Goal: Communication & Community: Answer question/provide support

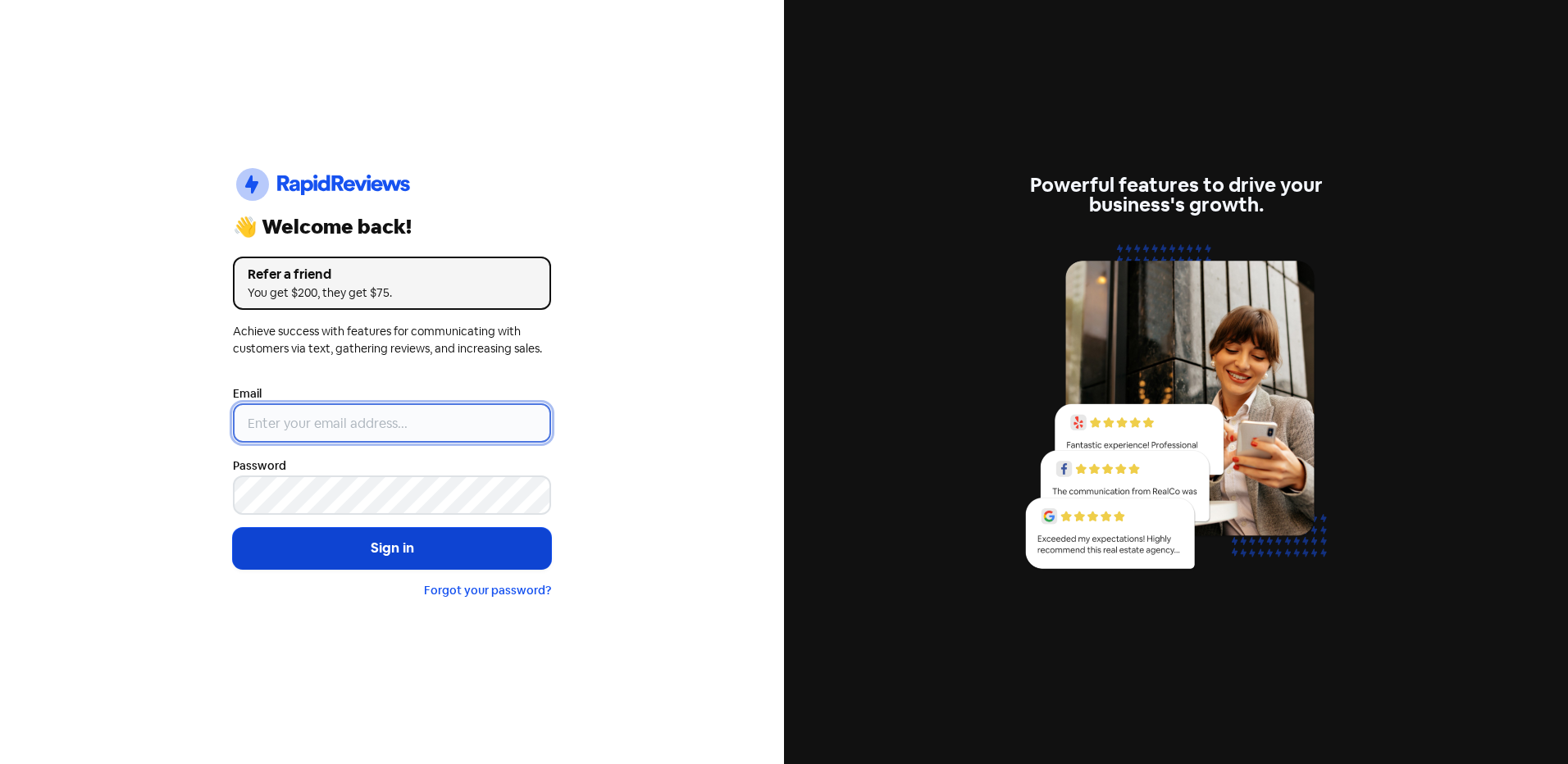
type input "[EMAIL_ADDRESS][DOMAIN_NAME]"
click at [416, 539] on button "Sign in" at bounding box center [392, 548] width 319 height 41
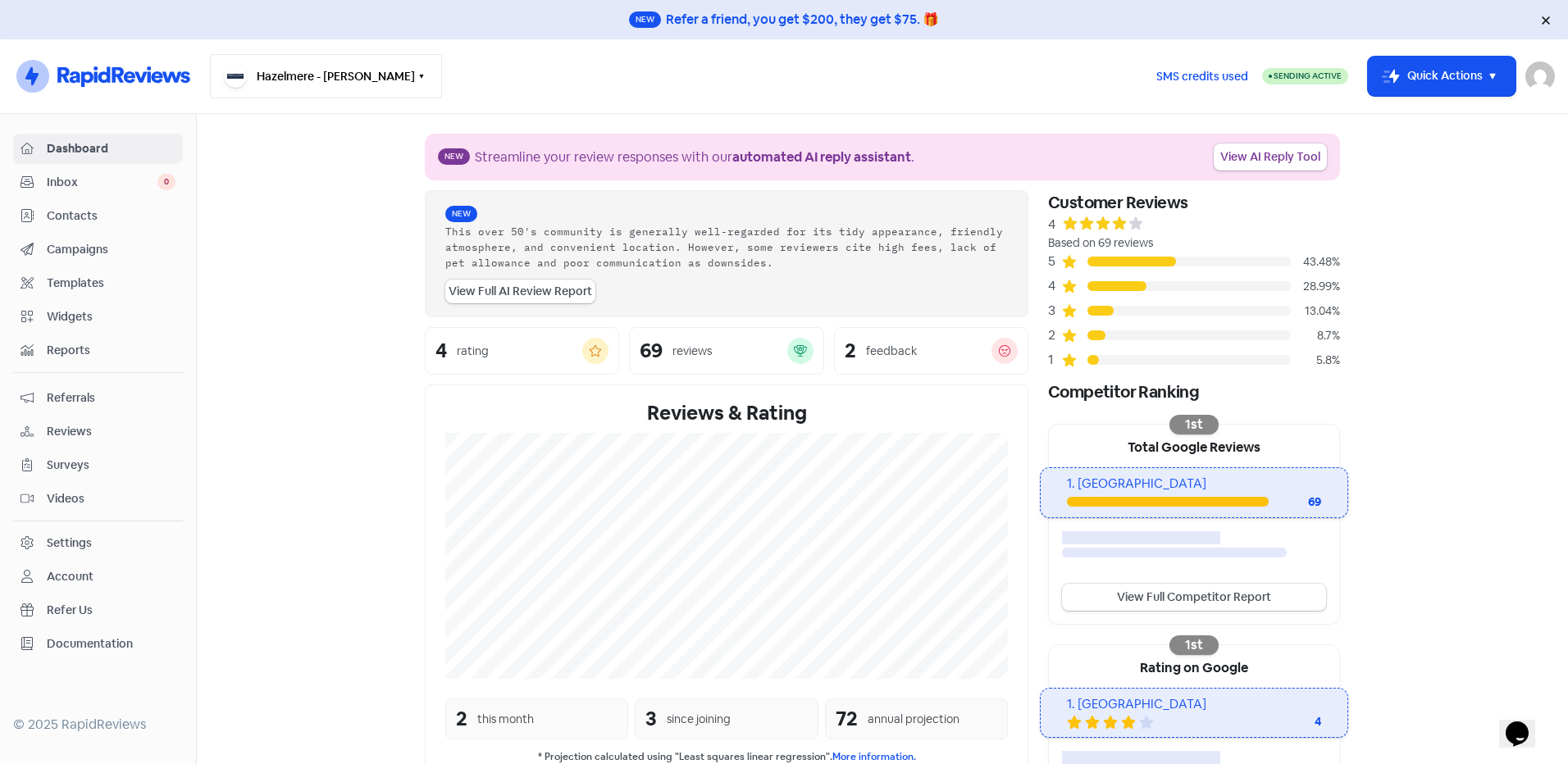
click at [346, 74] on button "Hazelmere - [PERSON_NAME]" at bounding box center [326, 76] width 232 height 45
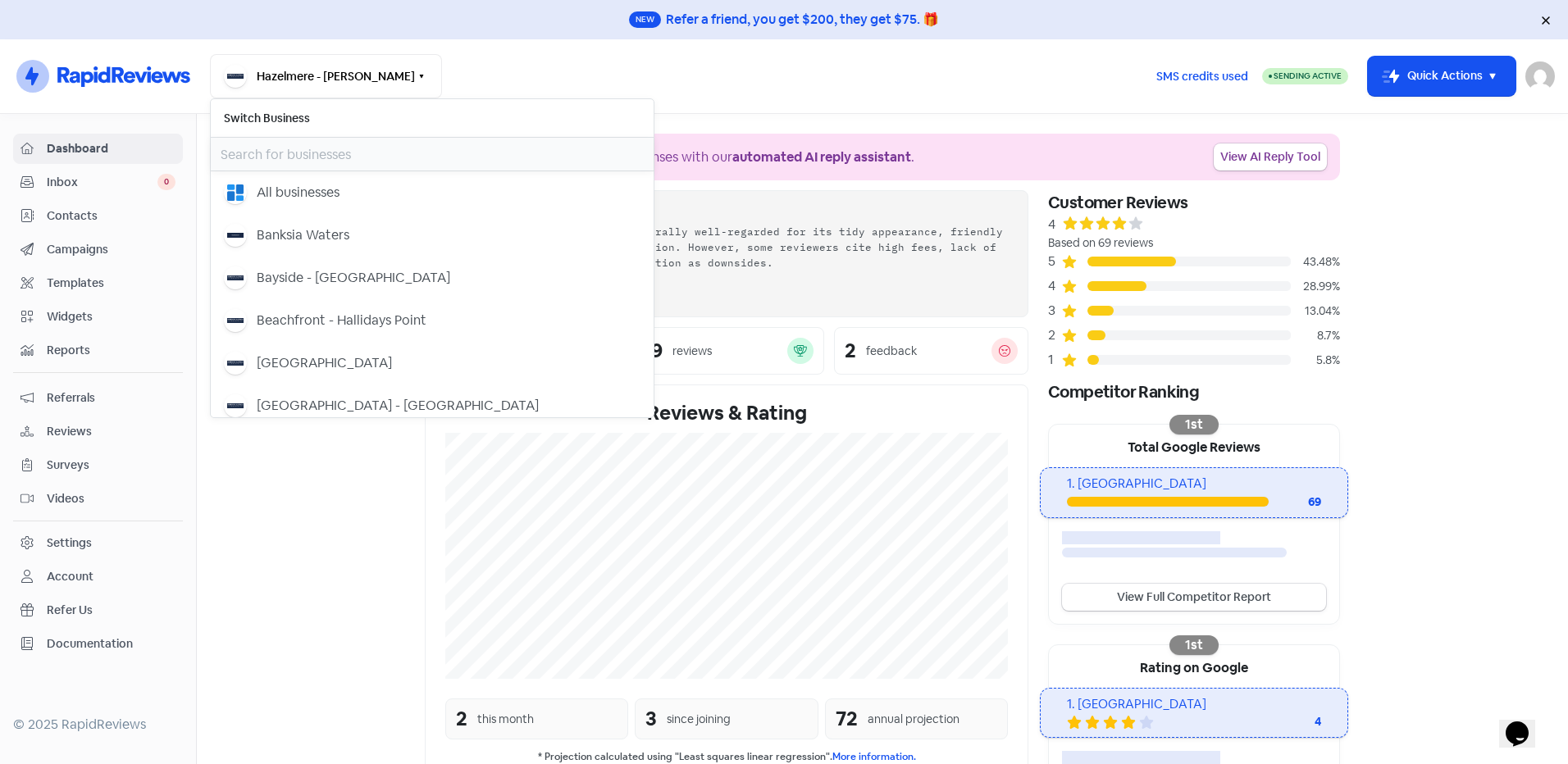
click at [310, 155] on input "text" at bounding box center [431, 154] width 443 height 33
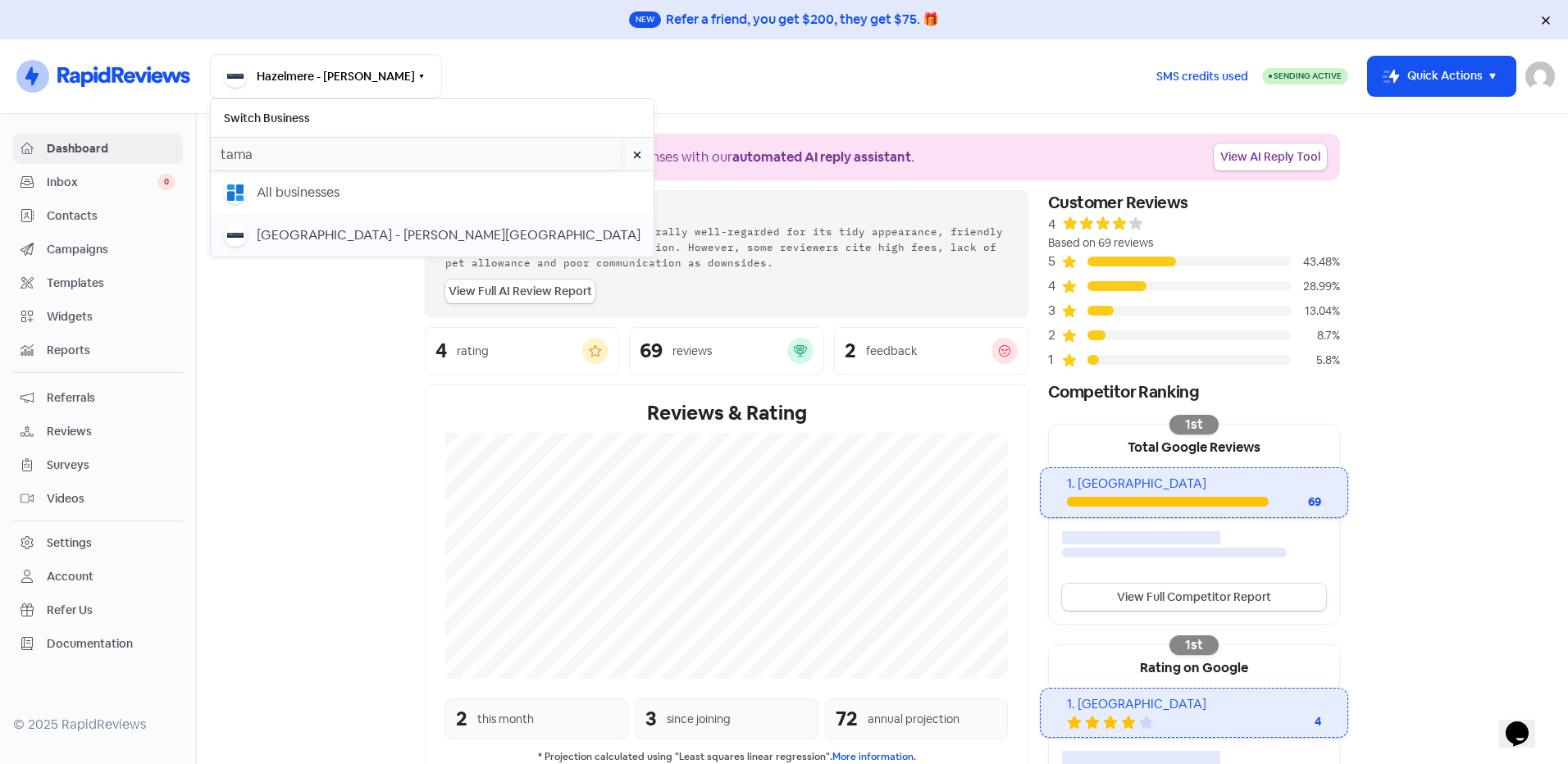
type input "tama"
click at [356, 233] on div "[GEOGRAPHIC_DATA] - [PERSON_NAME][GEOGRAPHIC_DATA]" at bounding box center [448, 235] width 384 height 20
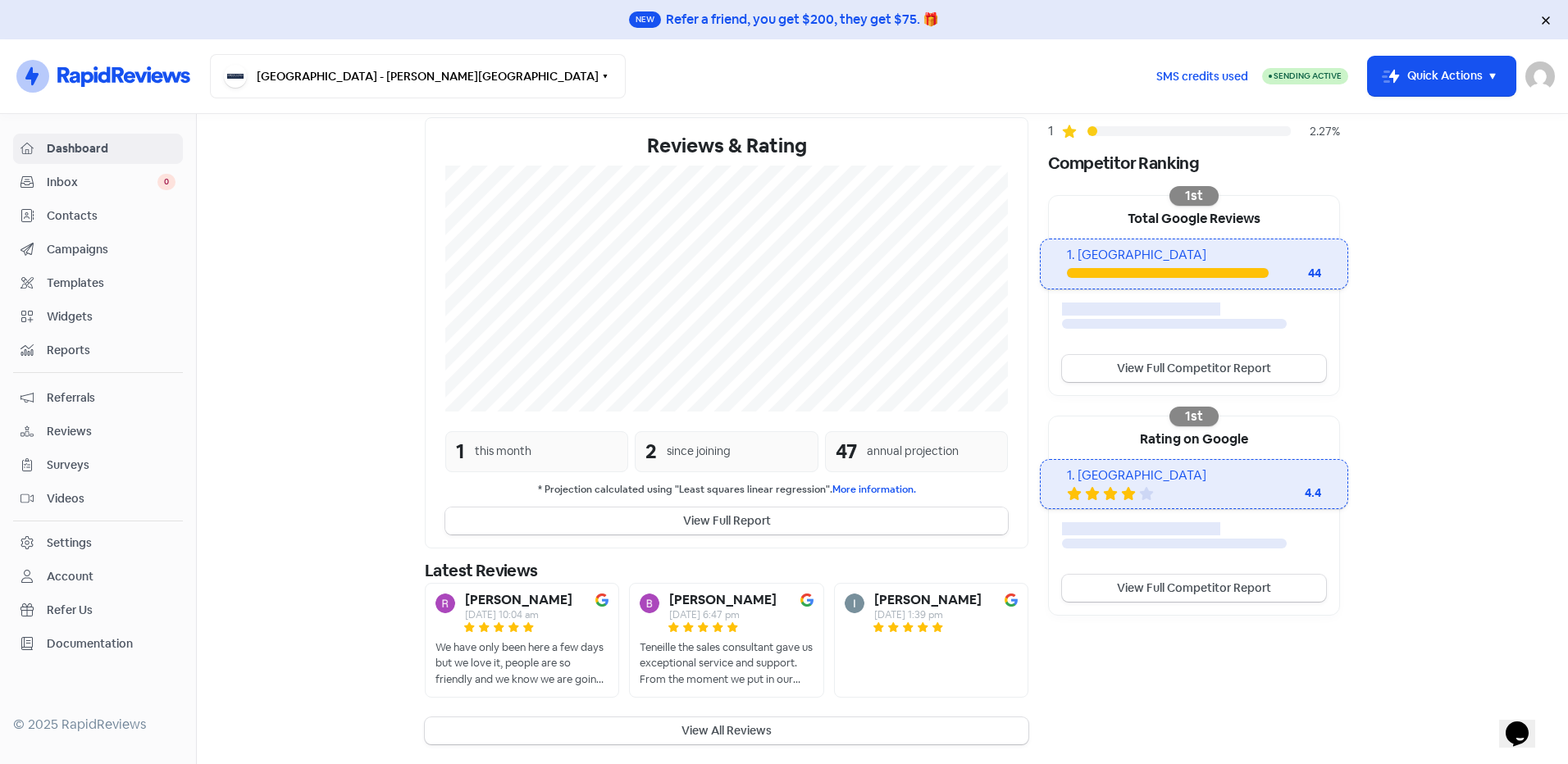
click at [734, 518] on button "View Full Report" at bounding box center [727, 521] width 563 height 27
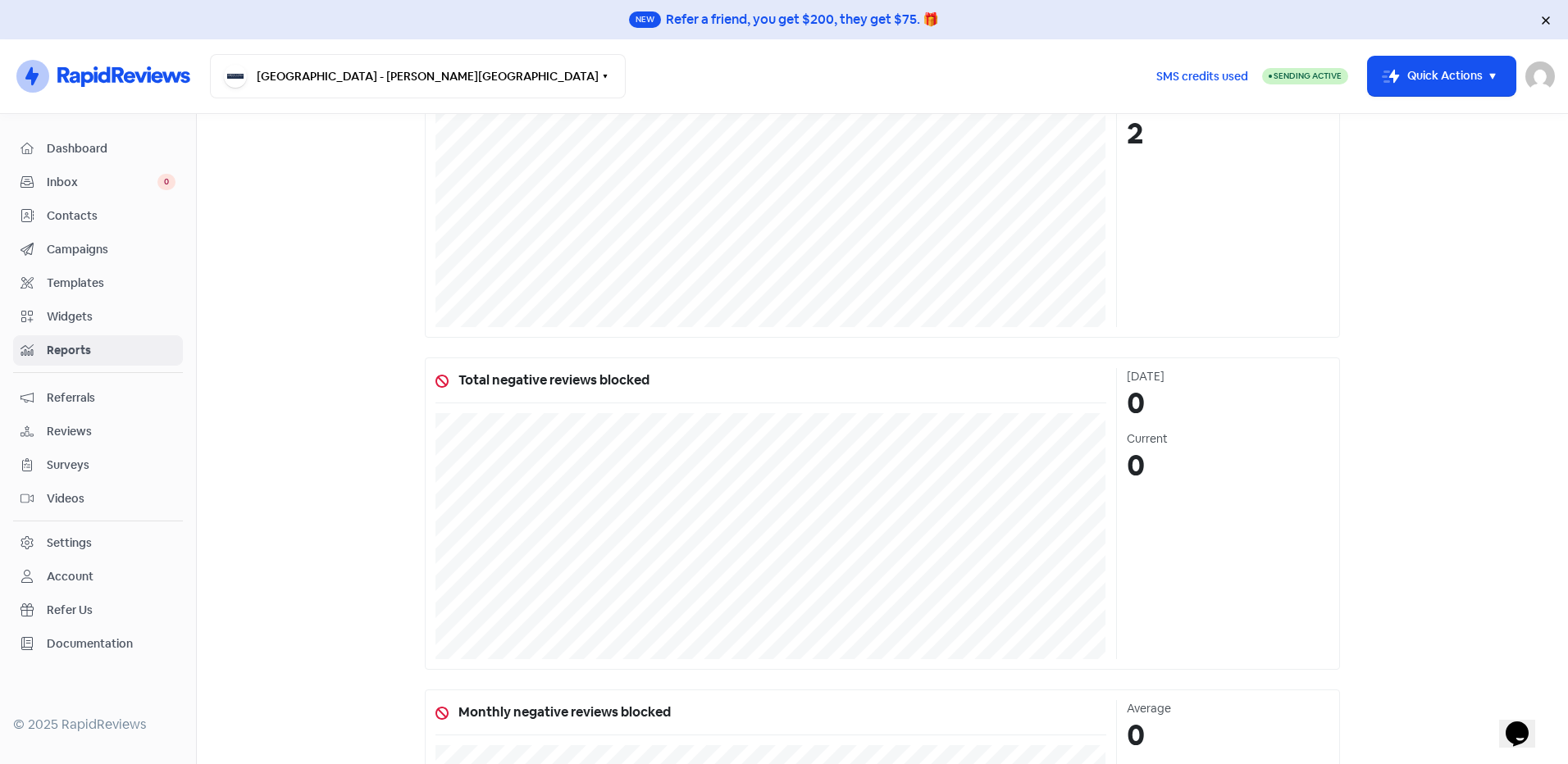
scroll to position [760, 0]
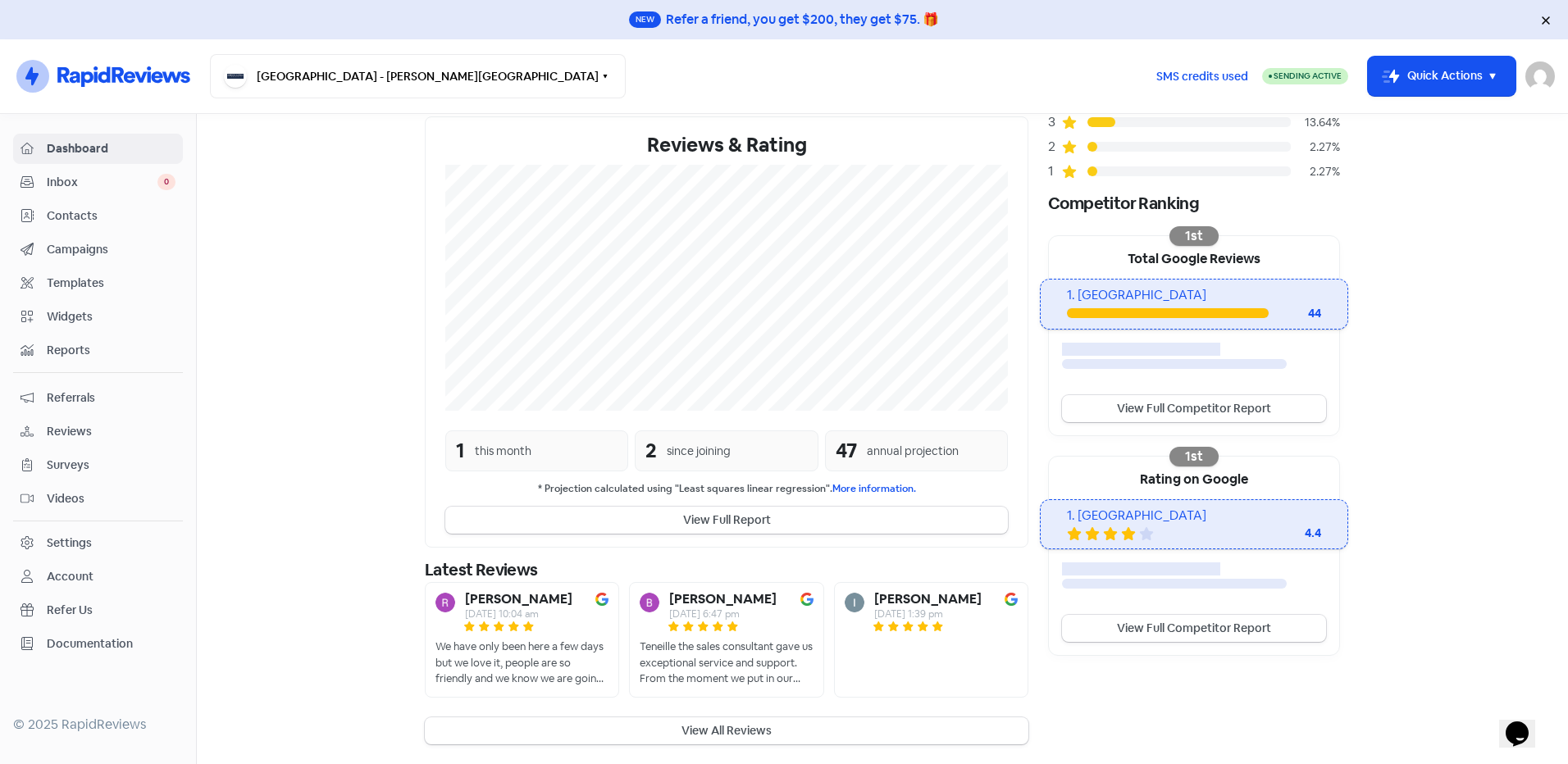
scroll to position [213, 0]
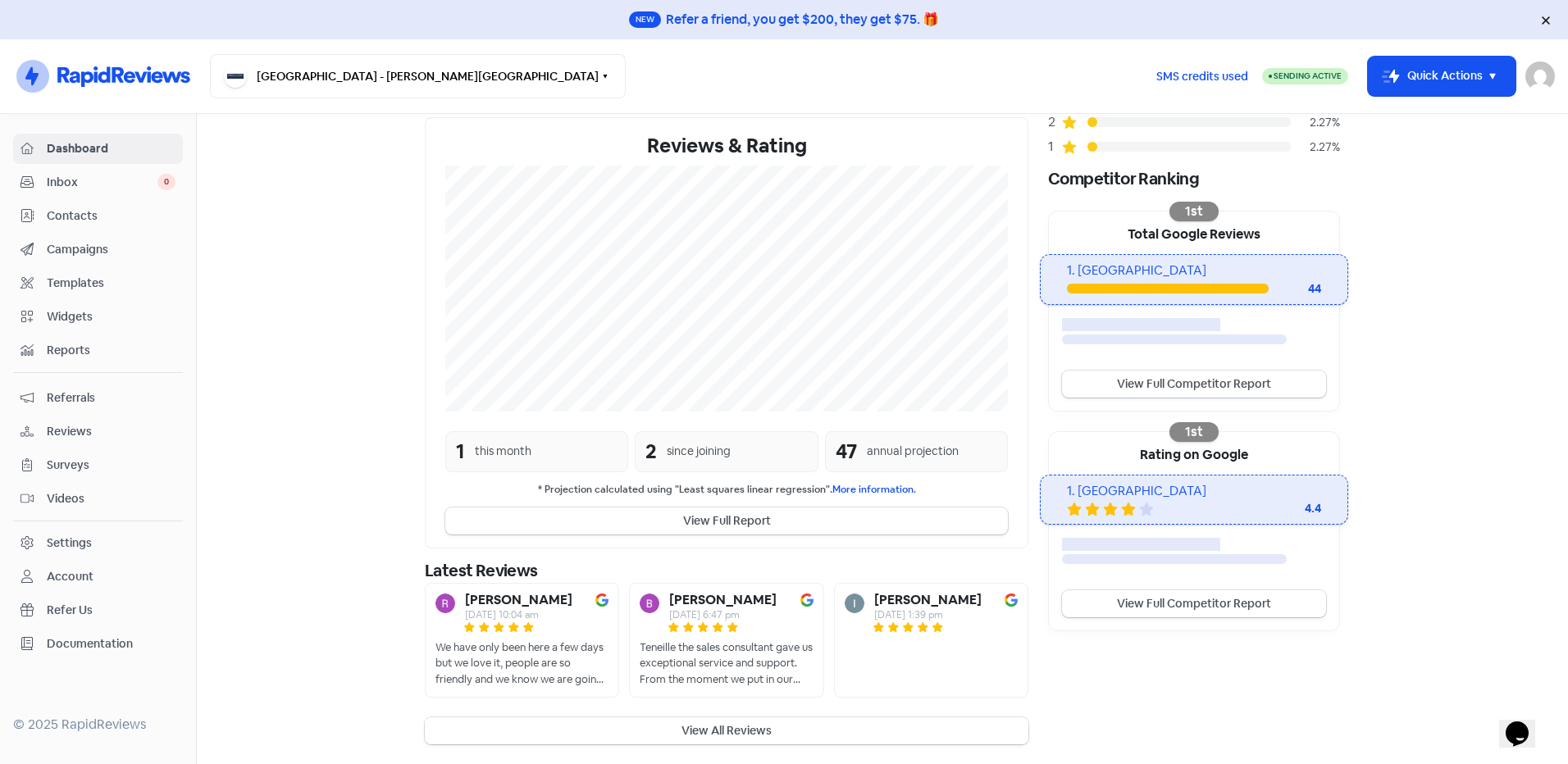
click at [764, 734] on button "View All Reviews" at bounding box center [726, 731] width 604 height 27
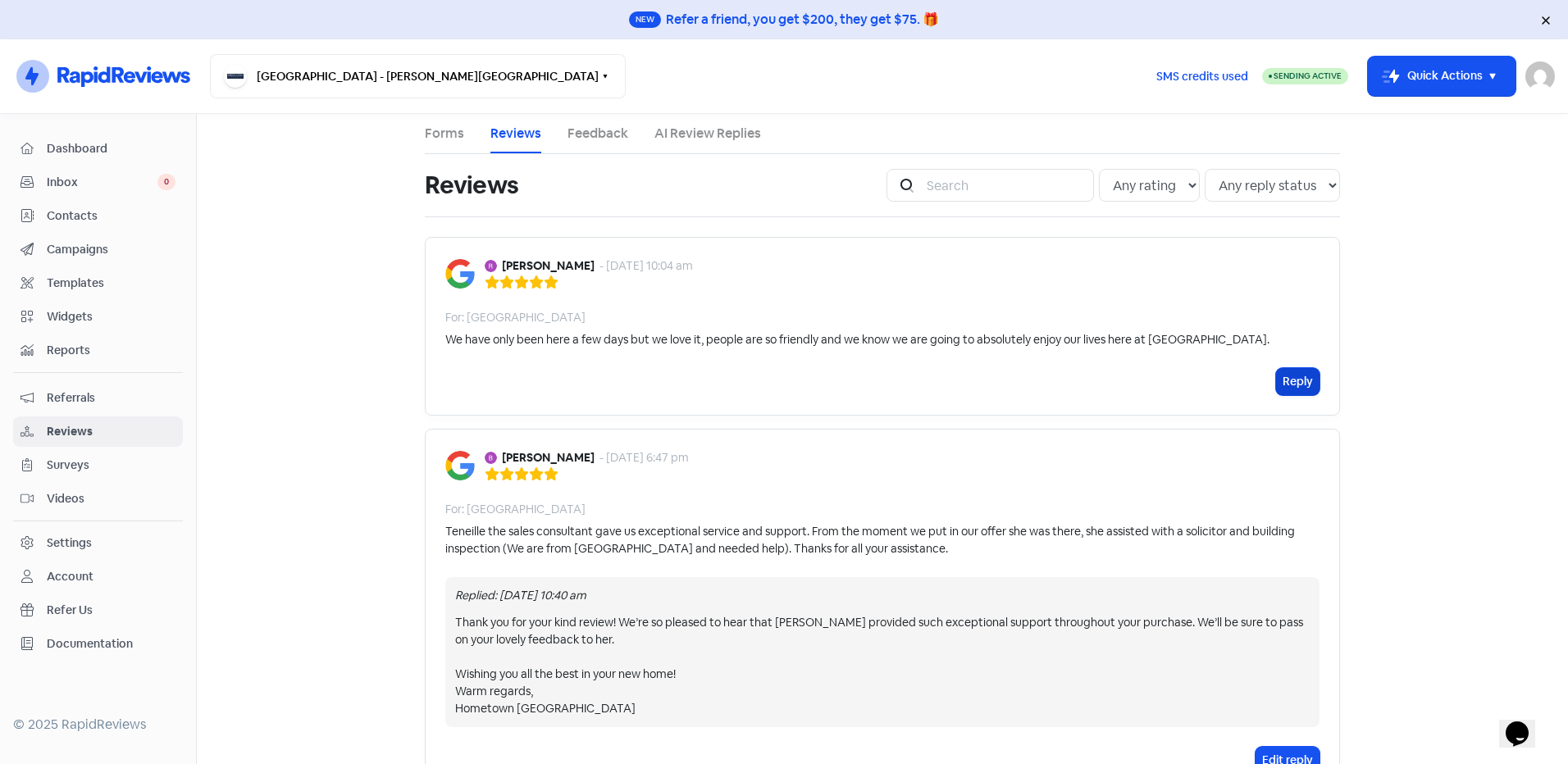
click at [1293, 386] on button "Reply" at bounding box center [1298, 382] width 44 height 27
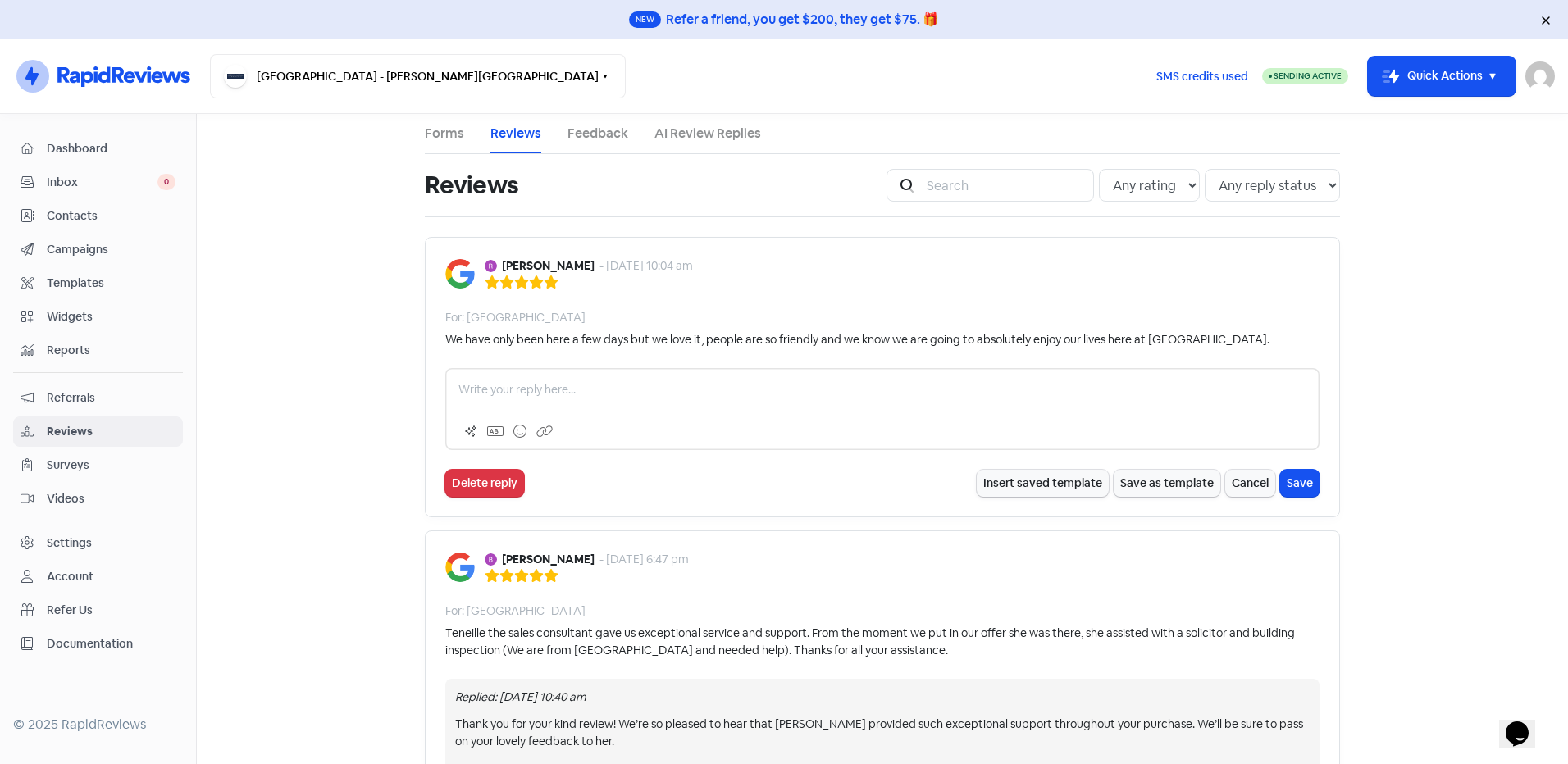
click at [506, 387] on p at bounding box center [883, 390] width 848 height 17
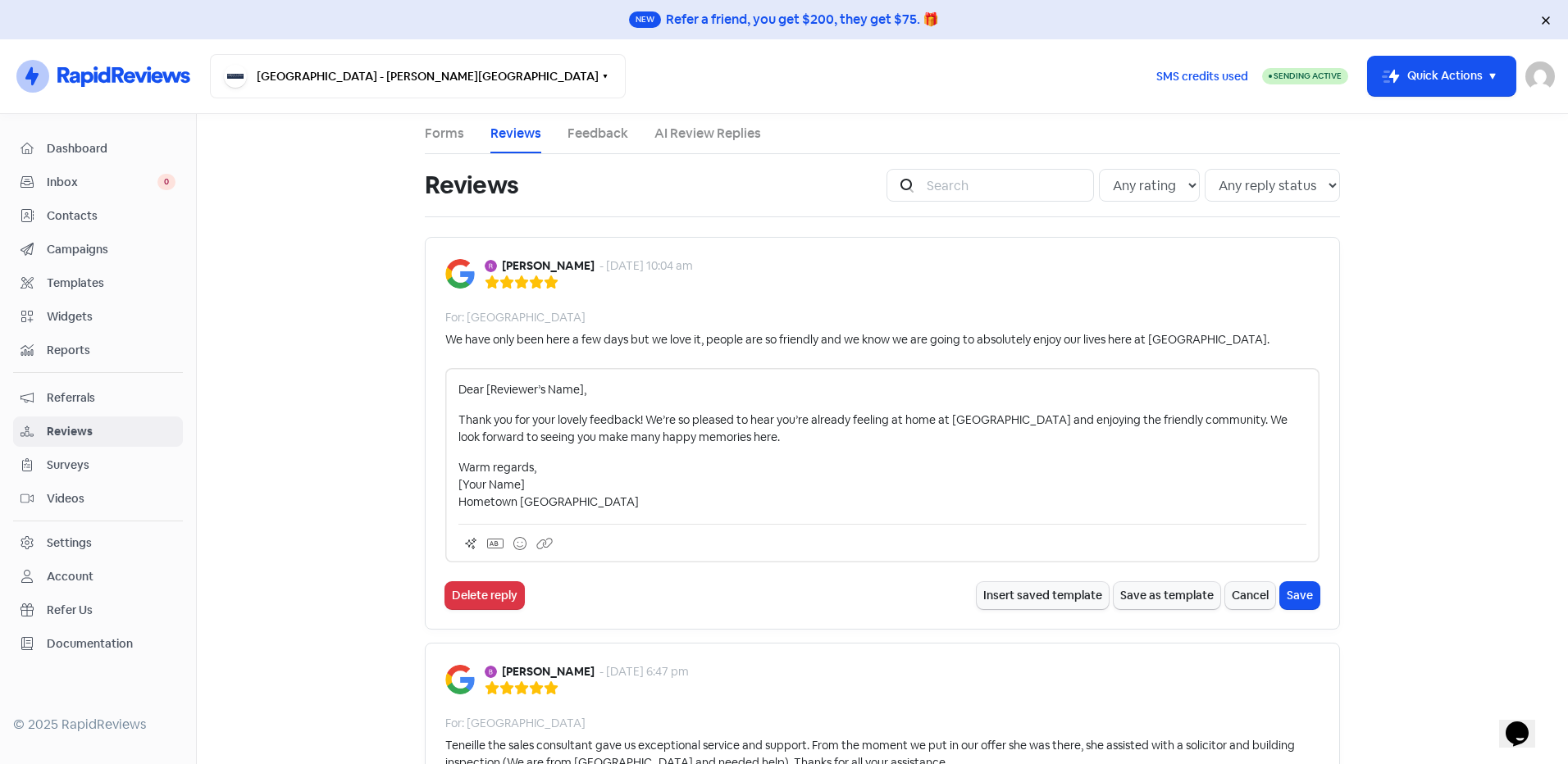
drag, startPoint x: 577, startPoint y: 392, endPoint x: 569, endPoint y: 442, distance: 50.6
click at [577, 392] on p "Dear [Reviewer’s Name]," at bounding box center [883, 390] width 848 height 17
drag, startPoint x: 542, startPoint y: 486, endPoint x: 436, endPoint y: 485, distance: 106.0
click at [436, 485] on div "Rosie McNamara - 12 Aug 2025, 10:04 am For: Tamarind Place We have only been he…" at bounding box center [883, 433] width 916 height 392
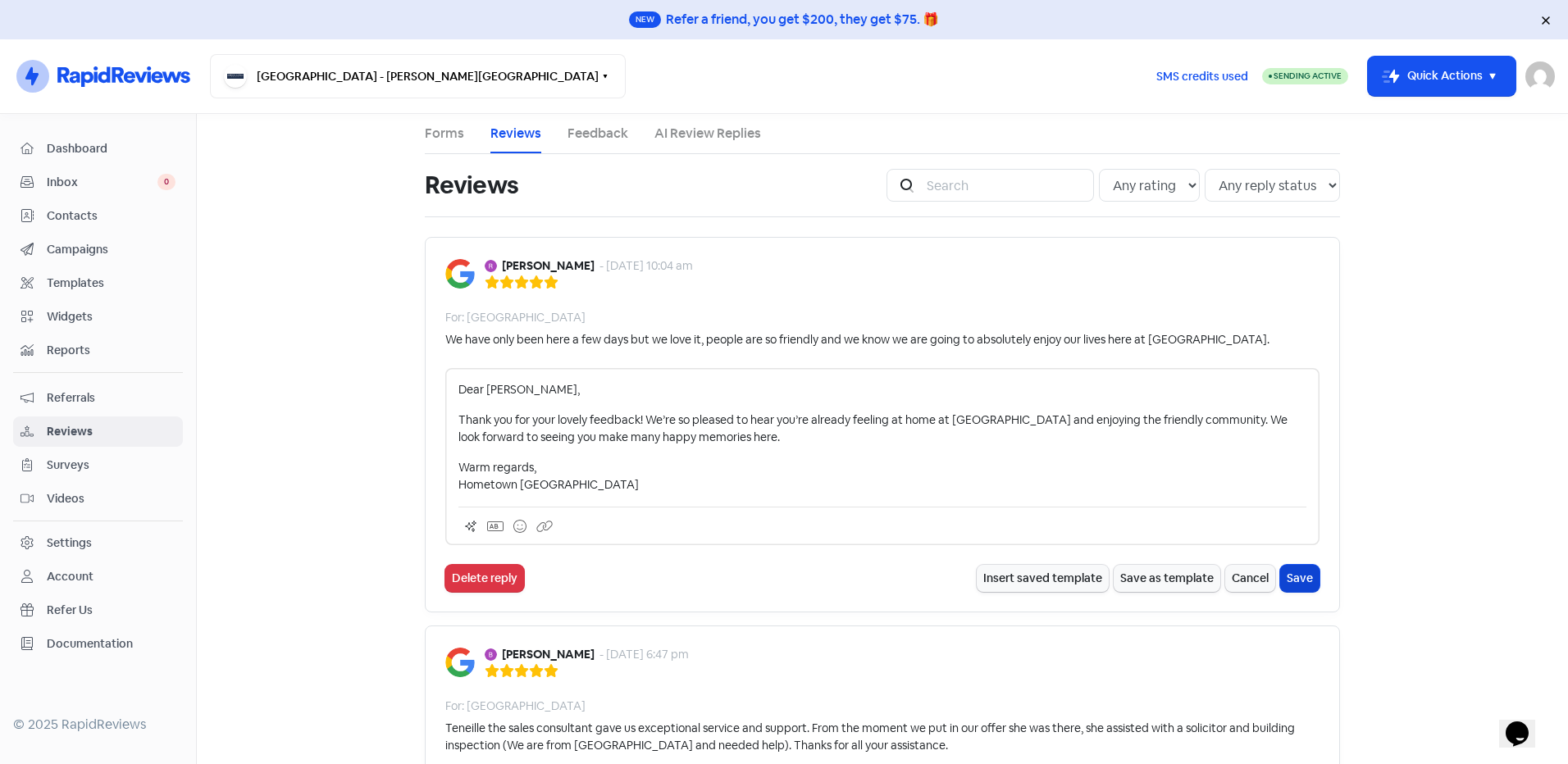
click at [1291, 571] on button "Save" at bounding box center [1301, 578] width 40 height 27
